Goal: Register for event/course

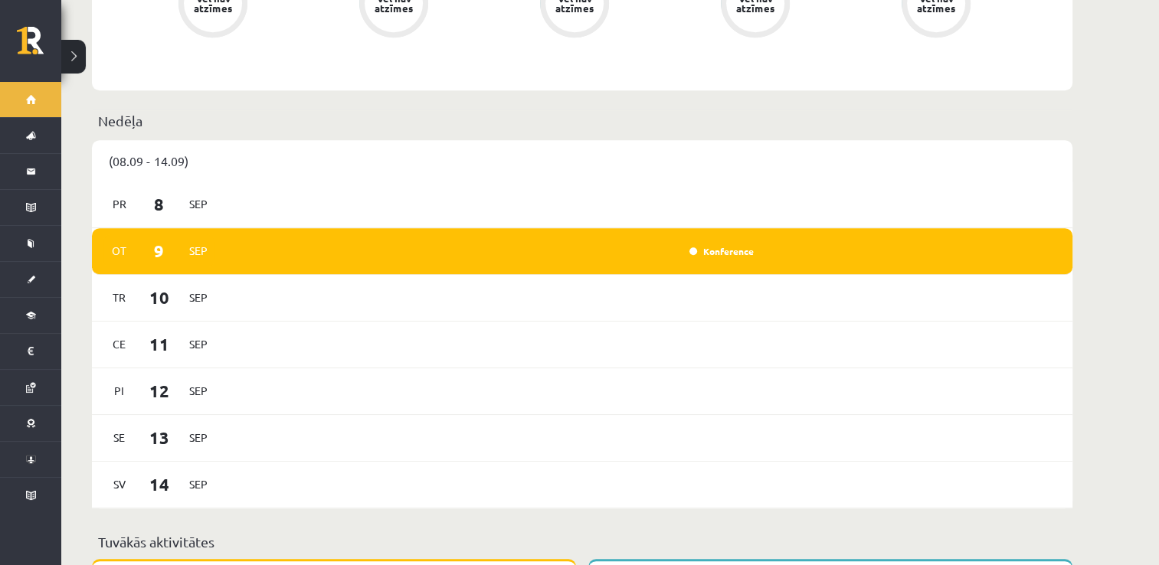
scroll to position [766, 0]
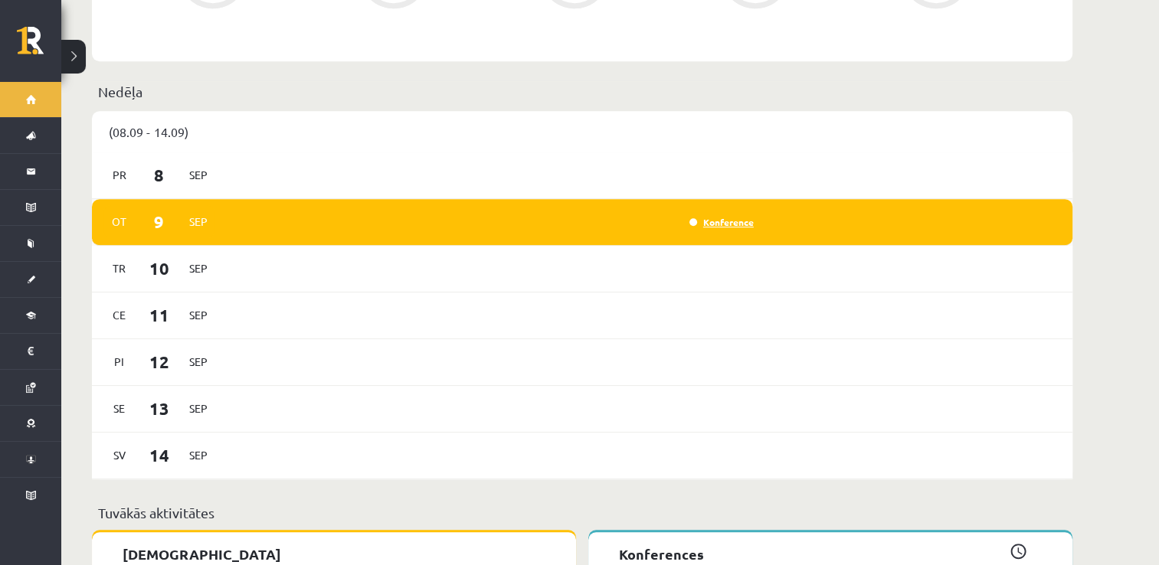
click at [739, 216] on link "Konference" at bounding box center [722, 222] width 64 height 12
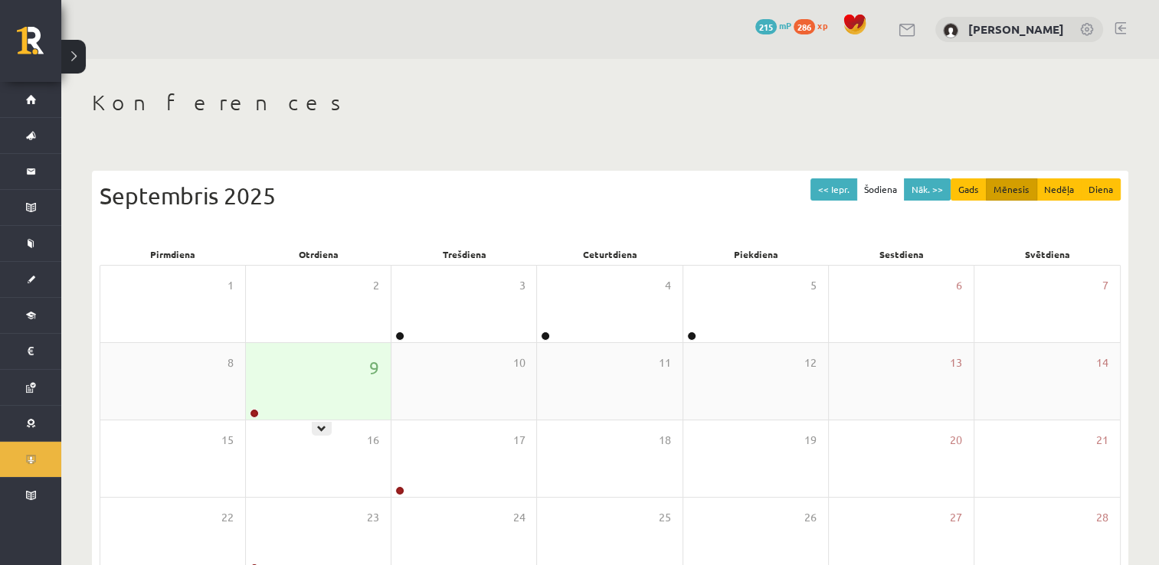
click at [318, 406] on div "9" at bounding box center [318, 381] width 145 height 77
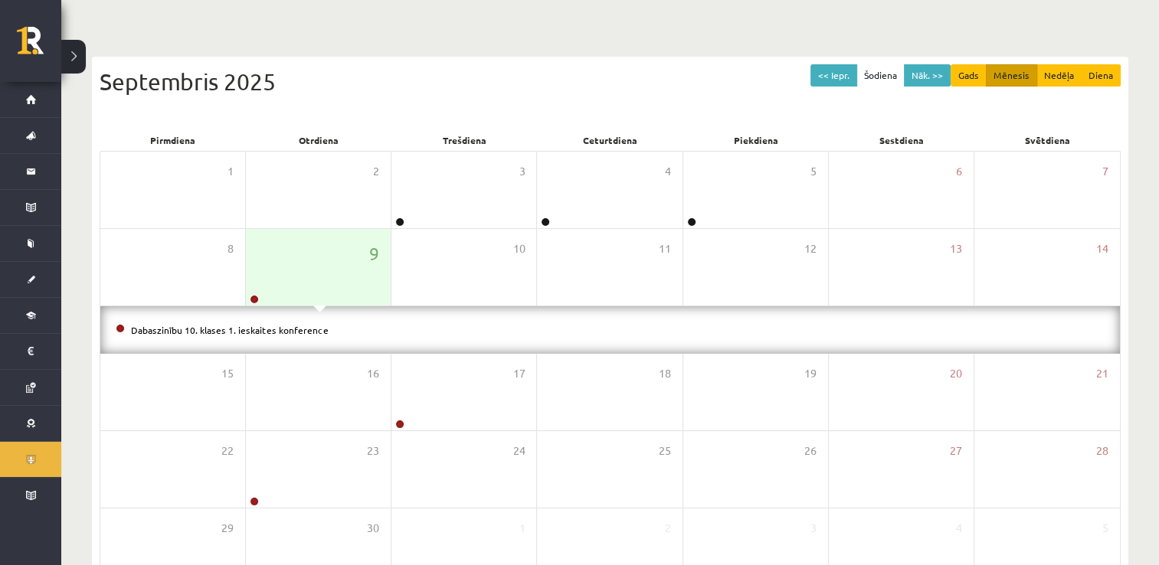
scroll to position [117, 0]
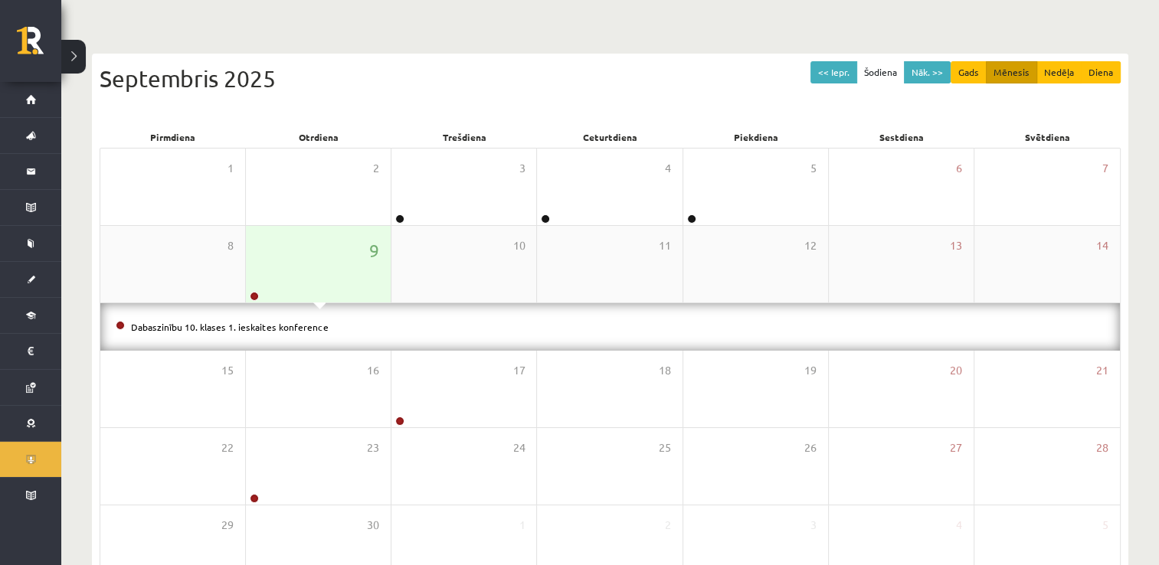
click at [294, 280] on div "9" at bounding box center [318, 264] width 145 height 77
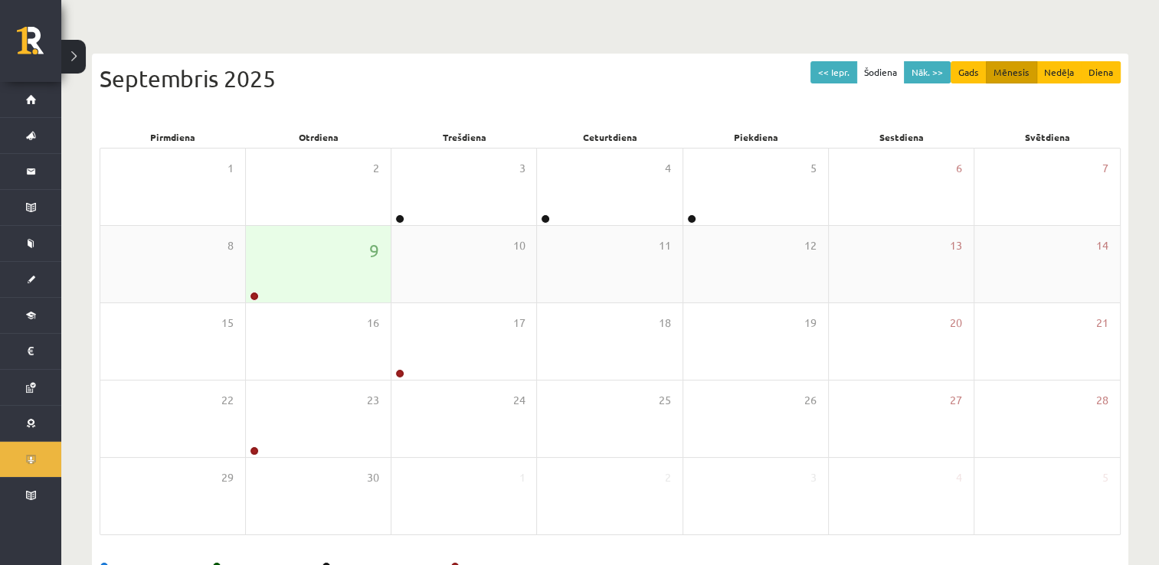
click at [293, 283] on div "9" at bounding box center [318, 264] width 145 height 77
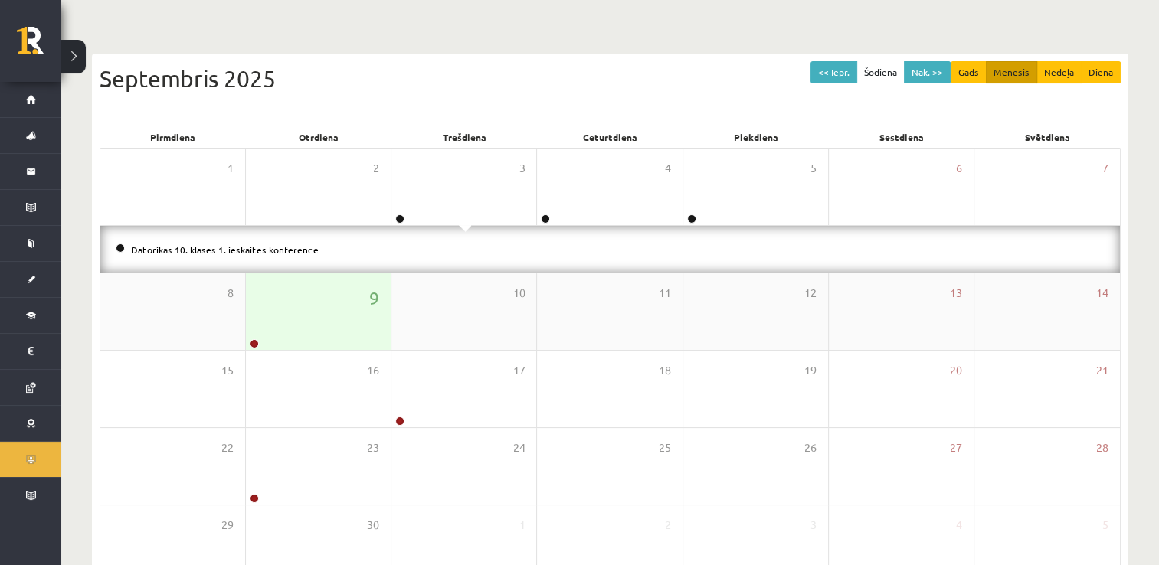
click at [293, 283] on div "9" at bounding box center [318, 312] width 145 height 77
click at [325, 316] on div "9" at bounding box center [318, 312] width 145 height 77
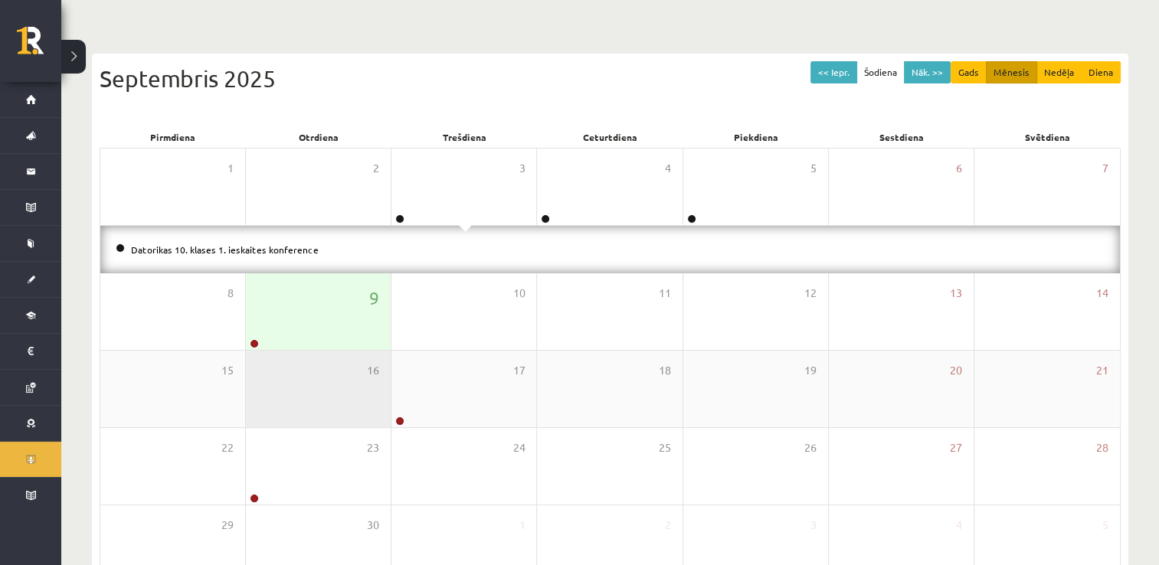
click at [321, 356] on div "16" at bounding box center [318, 389] width 145 height 77
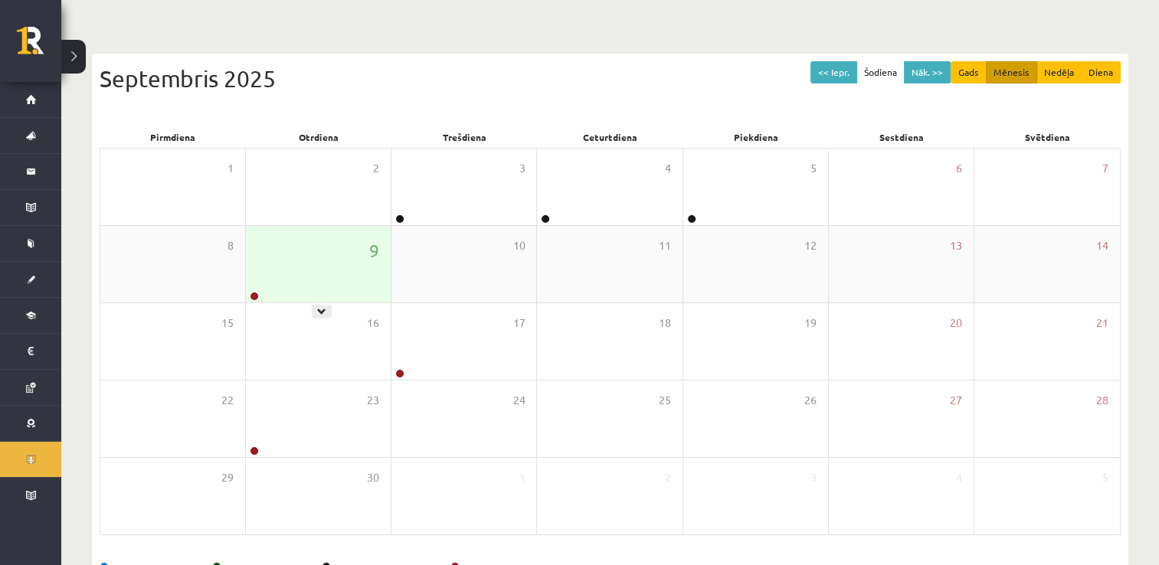
click at [316, 297] on div "9" at bounding box center [318, 264] width 145 height 77
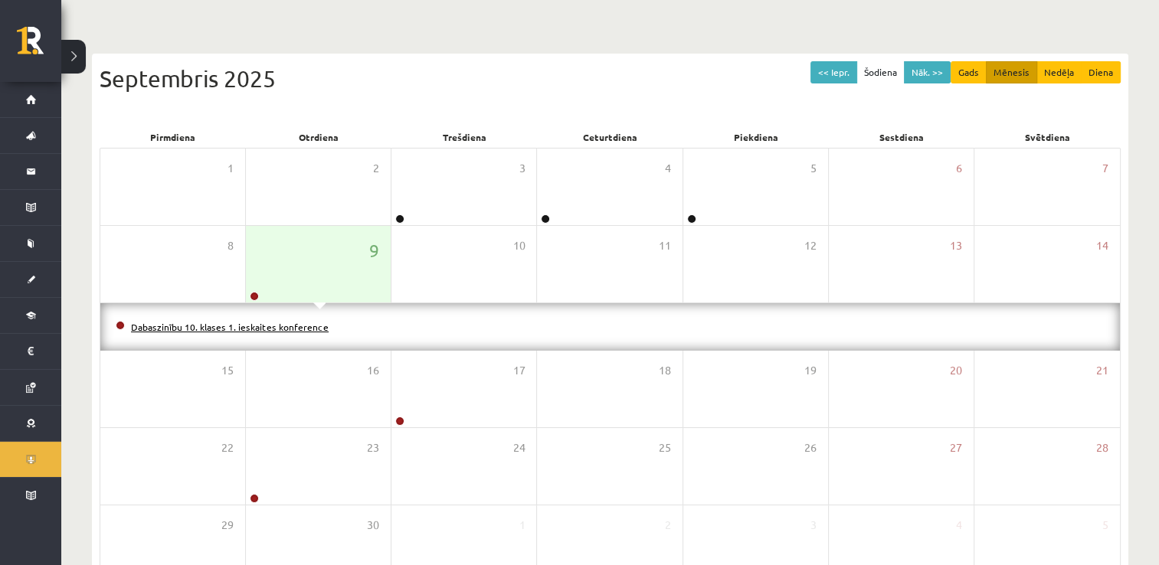
click at [317, 321] on link "Dabaszinību 10. klases 1. ieskaites konference" at bounding box center [230, 327] width 198 height 12
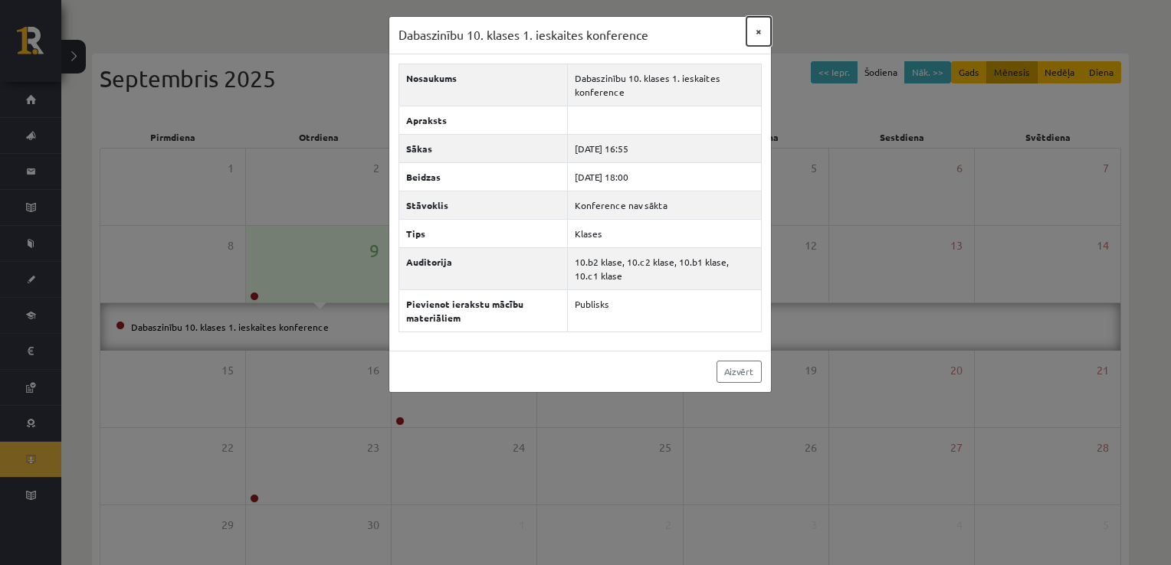
click at [757, 26] on button "×" at bounding box center [758, 31] width 25 height 29
